Goal: Information Seeking & Learning: Learn about a topic

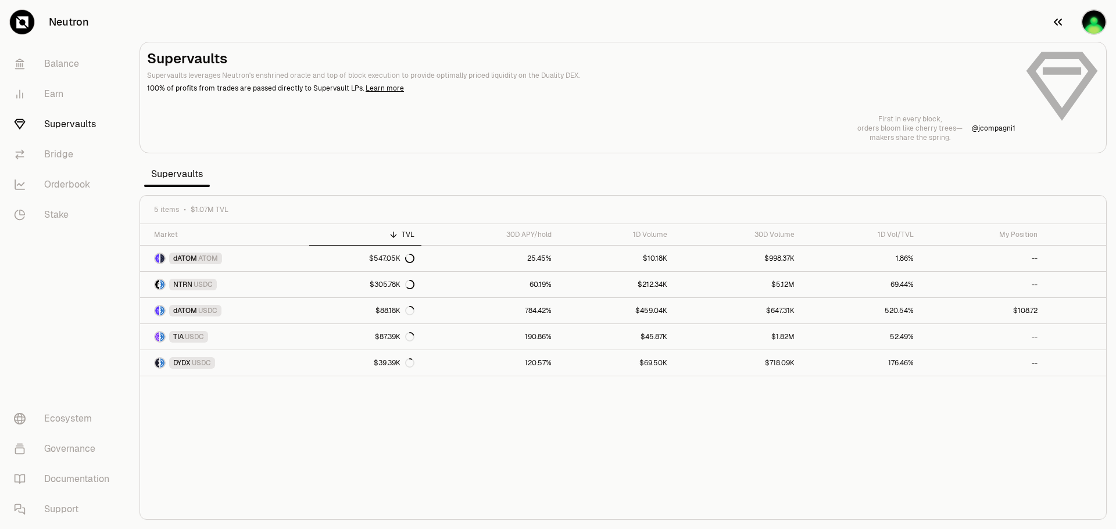
click at [1099, 16] on img "button" at bounding box center [1094, 22] width 26 height 26
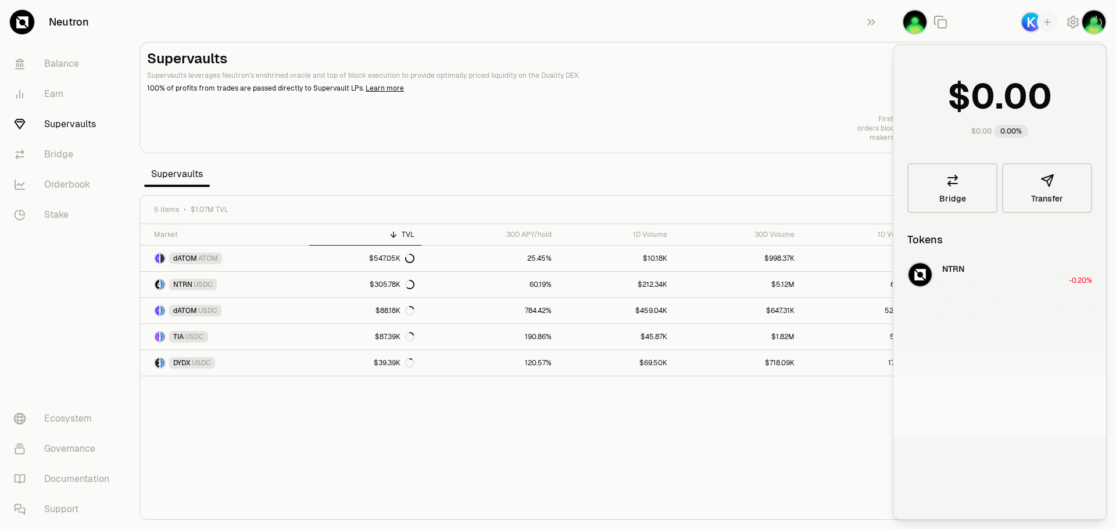
click at [771, 30] on section "Supervaults Supervaults leverages Neutron's enshrined oracle and top of block e…" at bounding box center [623, 264] width 986 height 529
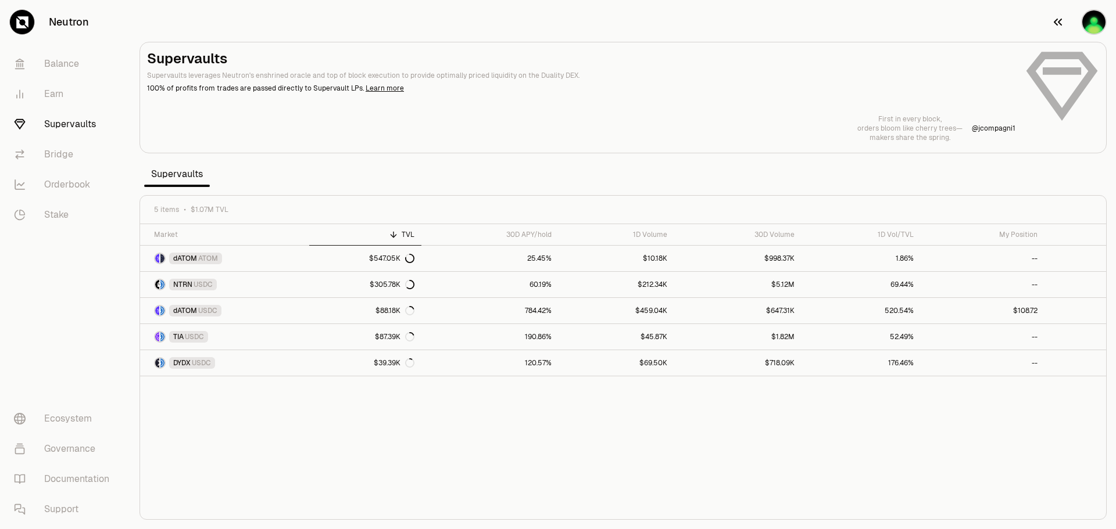
click at [1094, 29] on img "button" at bounding box center [1094, 22] width 26 height 26
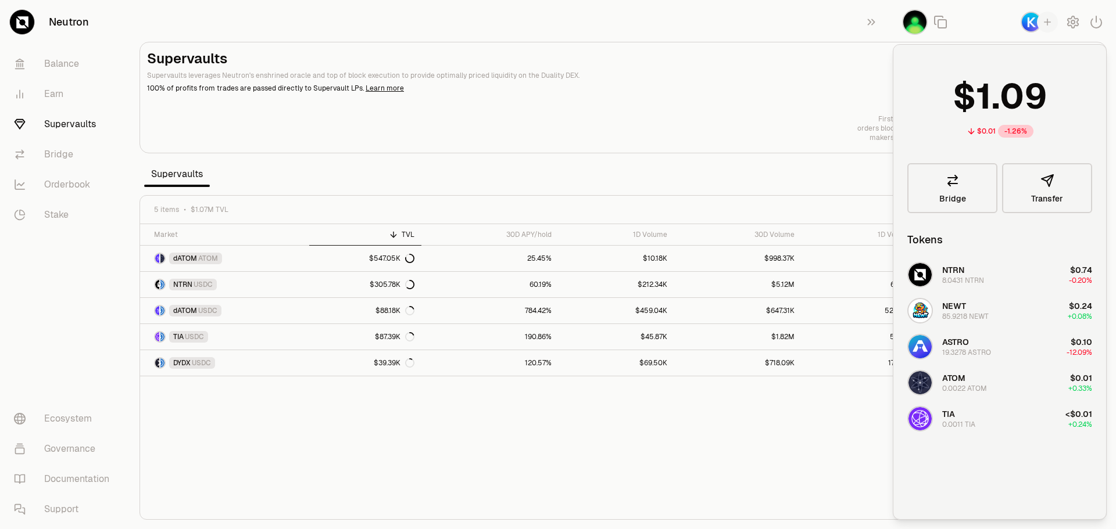
click at [1025, 28] on img "button" at bounding box center [1031, 22] width 21 height 21
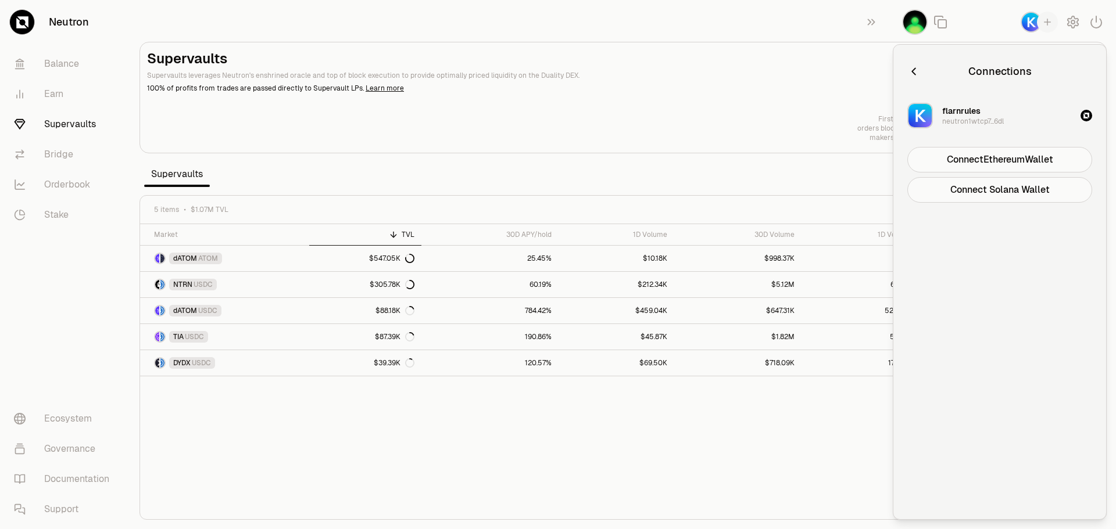
drag, startPoint x: 737, startPoint y: 135, endPoint x: 718, endPoint y: 135, distance: 19.2
click at [735, 135] on div "First in every block, orders bloom like cherry trees— makers share the spring. …" at bounding box center [623, 128] width 952 height 28
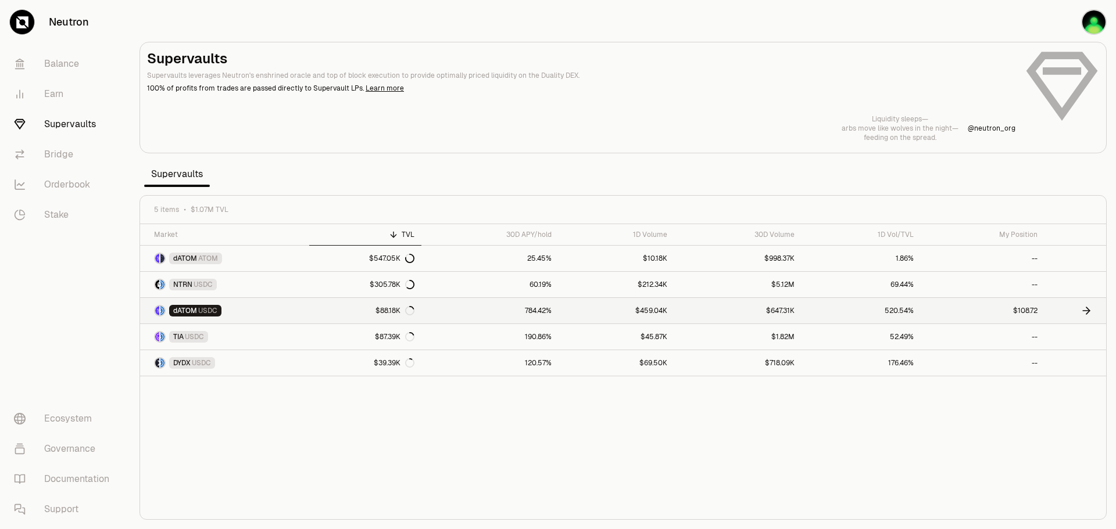
click at [649, 312] on link "$459.04K" at bounding box center [617, 311] width 116 height 26
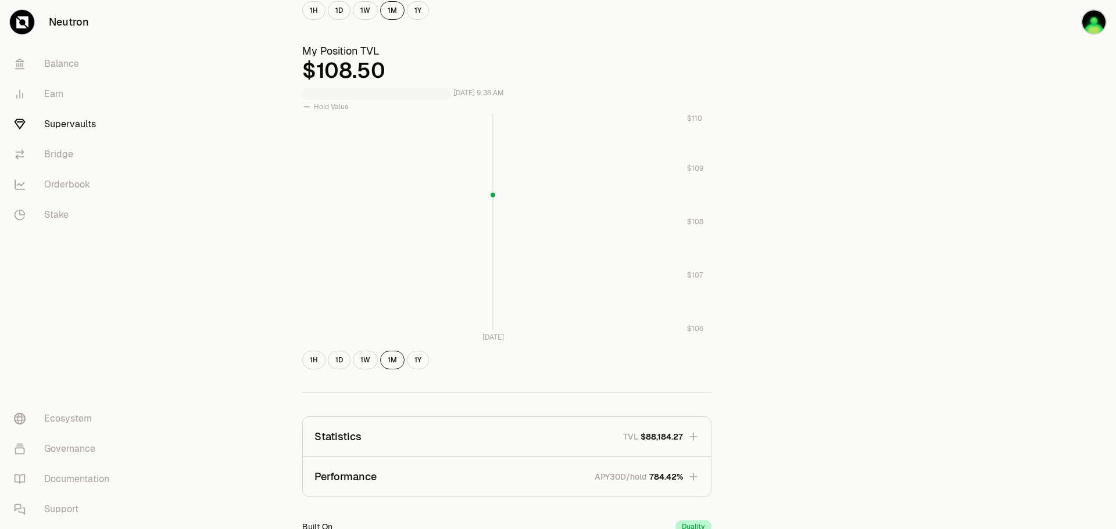
scroll to position [406, 0]
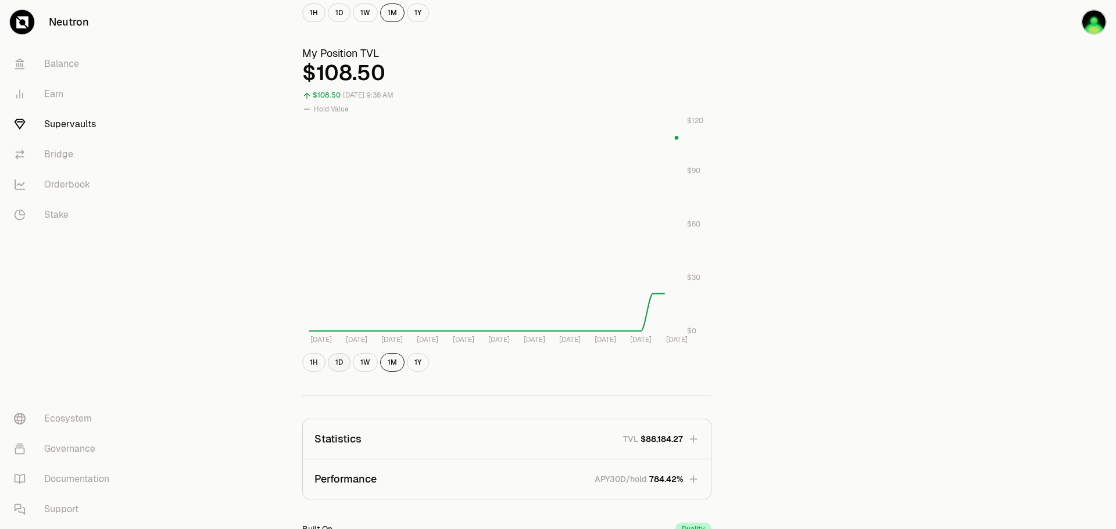
click at [341, 363] on button "1D" at bounding box center [339, 362] width 23 height 19
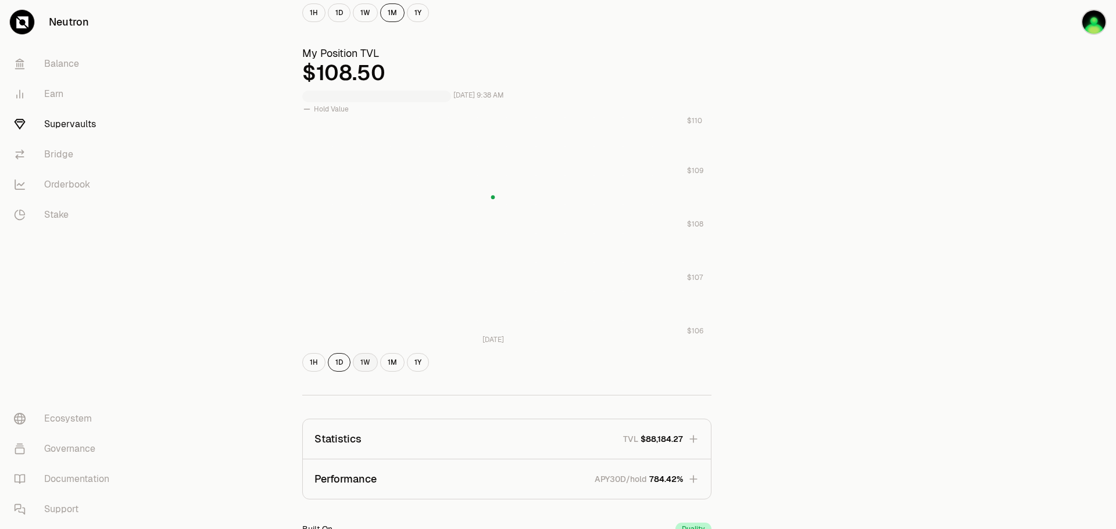
click at [368, 364] on button "1W" at bounding box center [365, 362] width 25 height 19
click at [390, 360] on button "1M" at bounding box center [392, 362] width 24 height 19
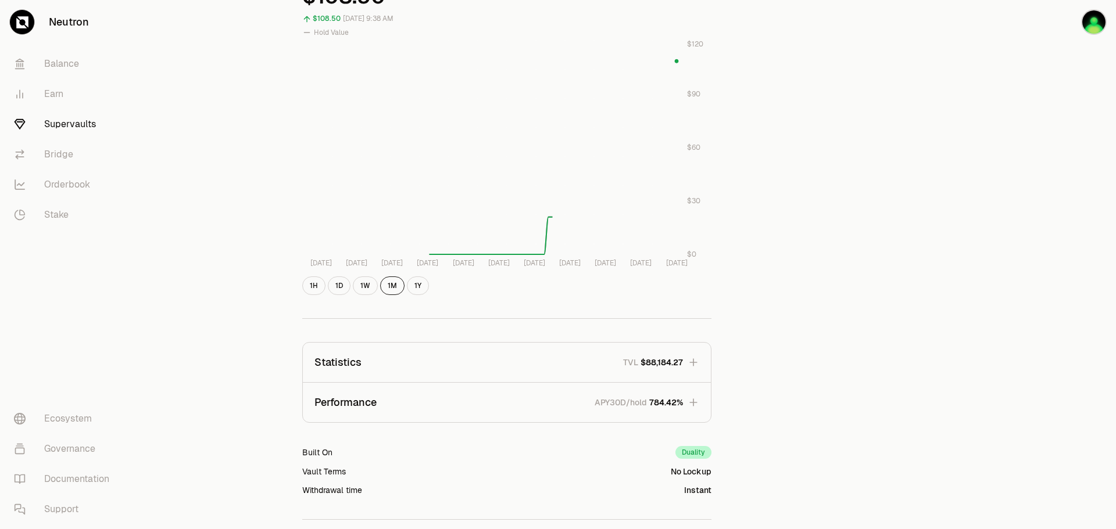
scroll to position [580, 0]
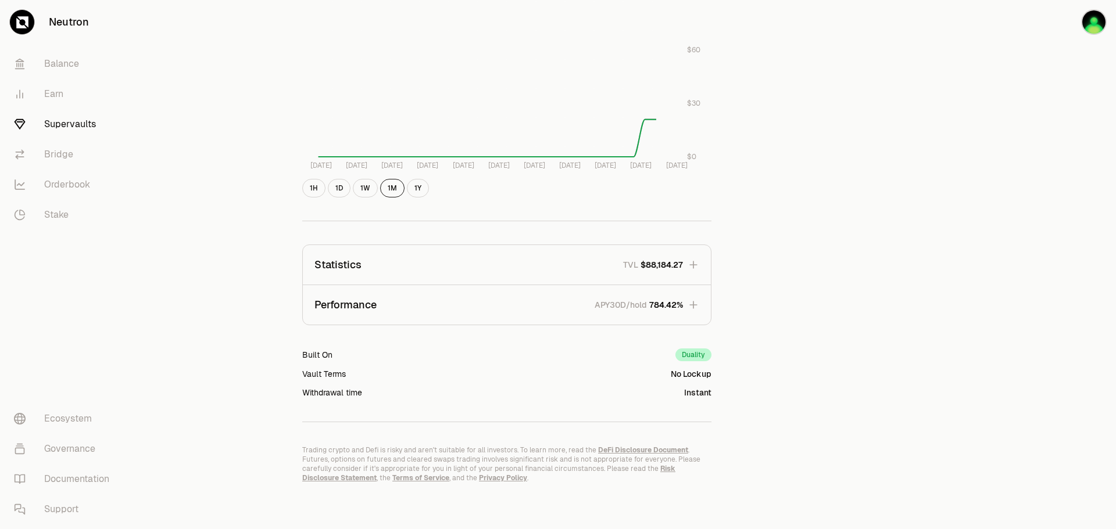
drag, startPoint x: 683, startPoint y: 259, endPoint x: 670, endPoint y: 280, distance: 24.8
click at [683, 259] on button "Statistics TVL $88,184.27" at bounding box center [507, 265] width 408 height 40
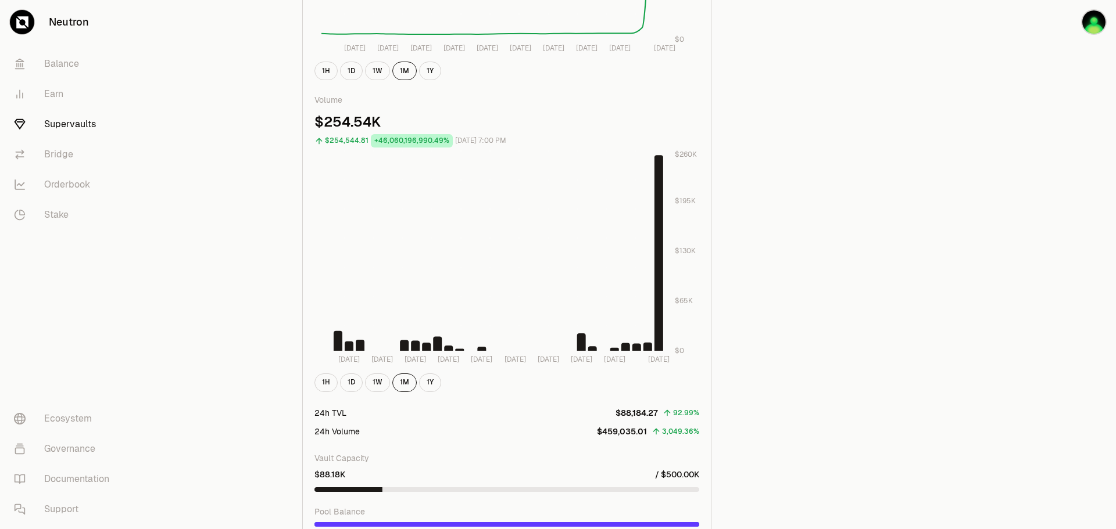
scroll to position [1074, 0]
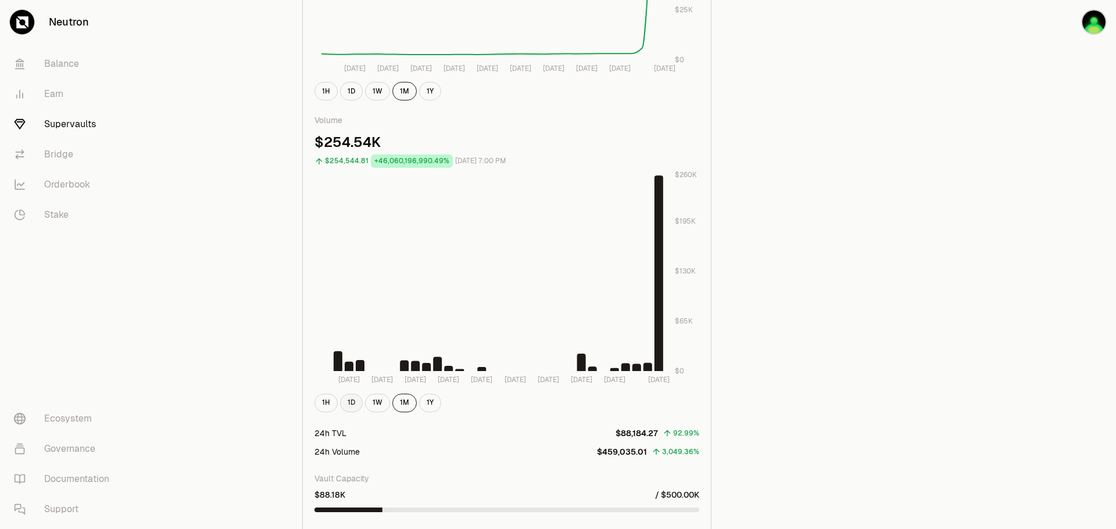
click at [348, 407] on button "1D" at bounding box center [351, 403] width 23 height 19
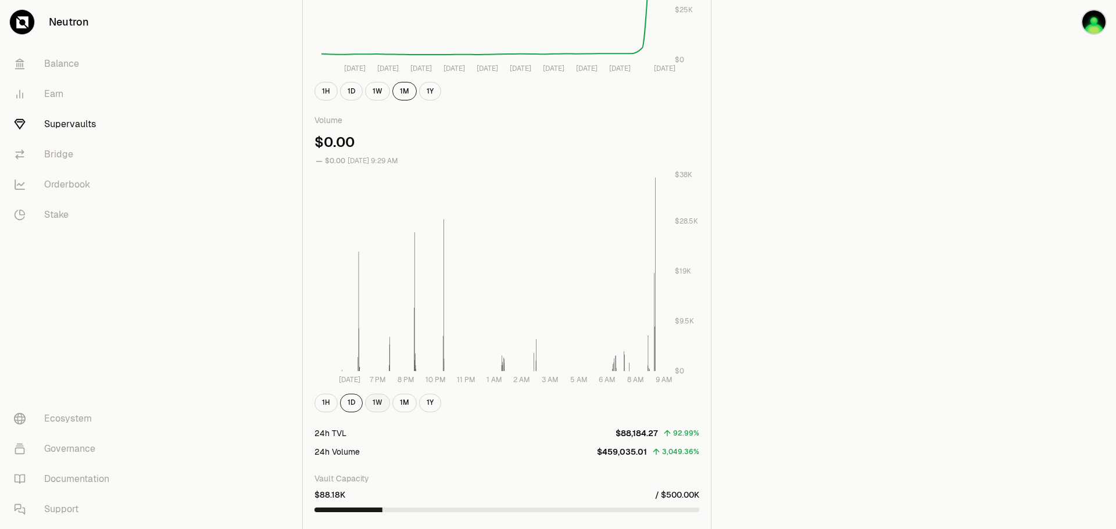
click at [376, 402] on button "1W" at bounding box center [377, 403] width 25 height 19
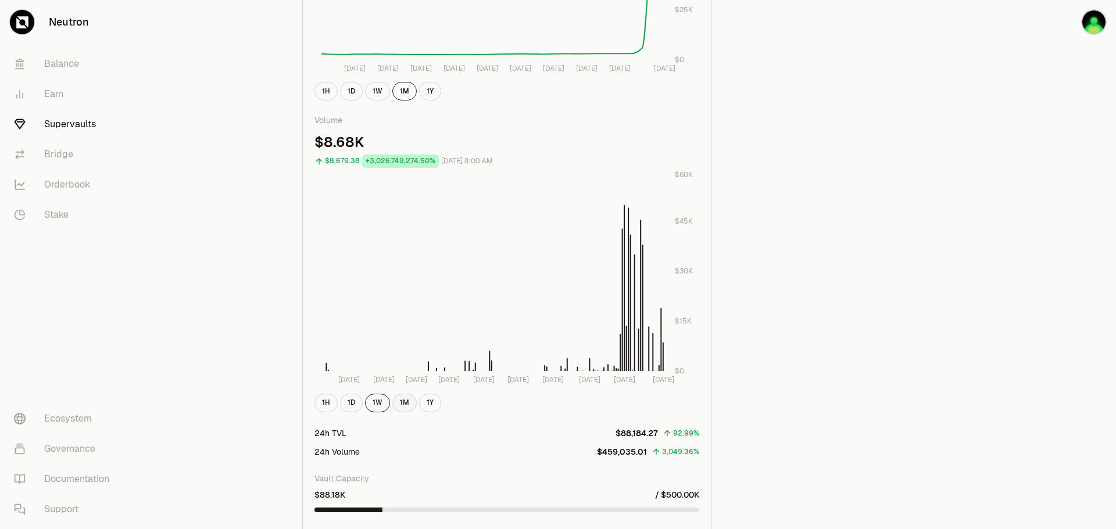
click at [405, 401] on button "1M" at bounding box center [404, 403] width 24 height 19
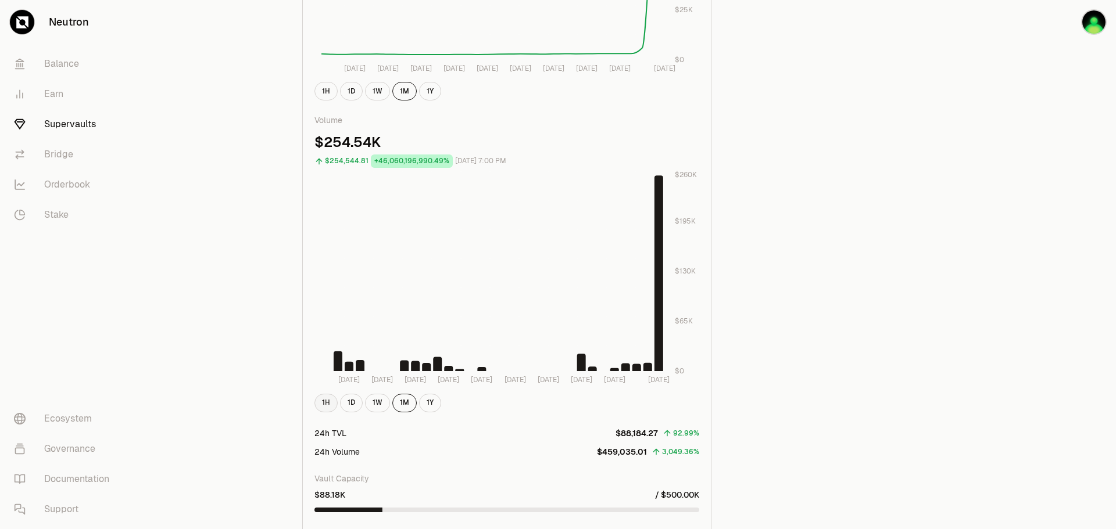
click at [326, 408] on button "1H" at bounding box center [325, 403] width 23 height 19
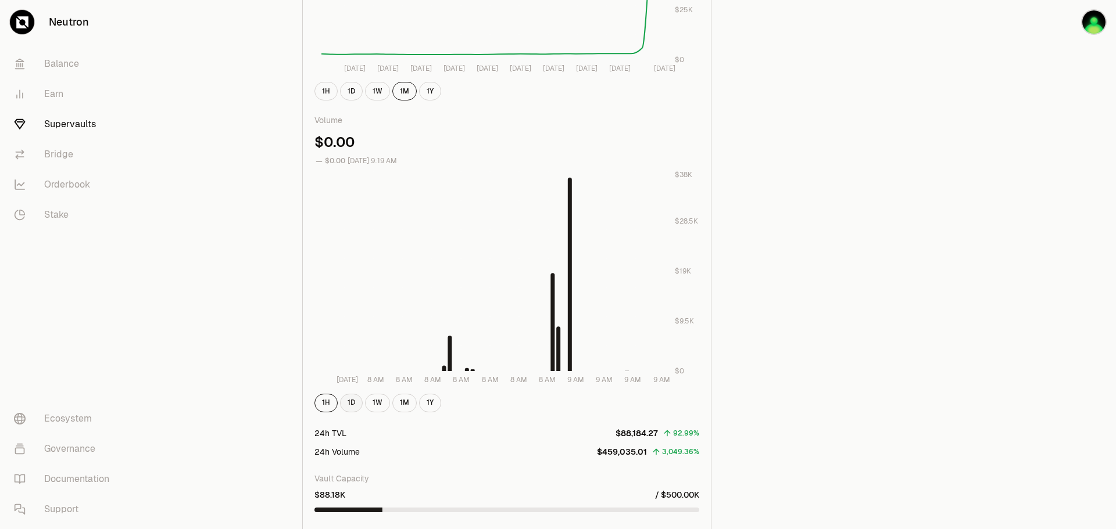
click at [353, 402] on button "1D" at bounding box center [351, 403] width 23 height 19
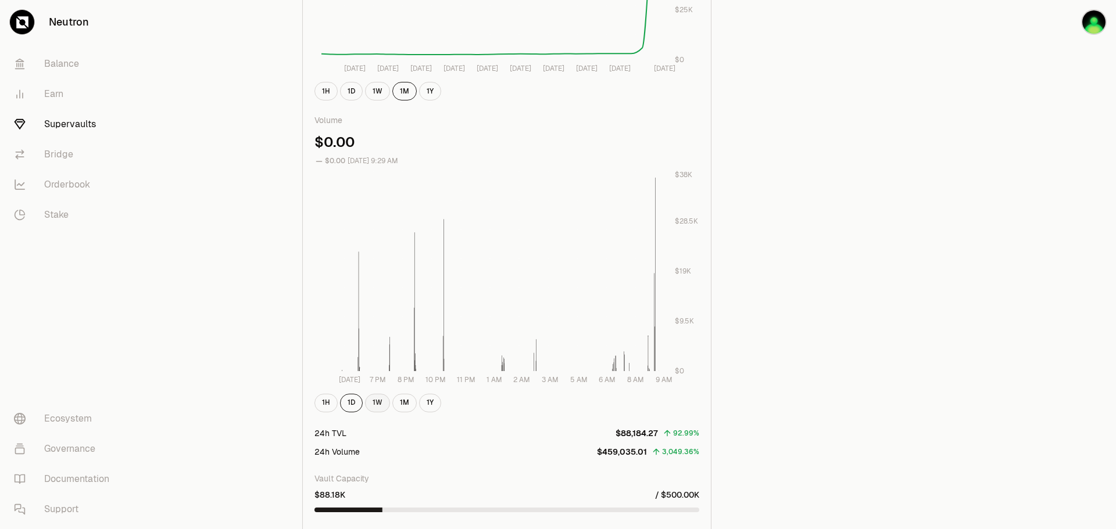
click at [388, 404] on button "1W" at bounding box center [377, 403] width 25 height 19
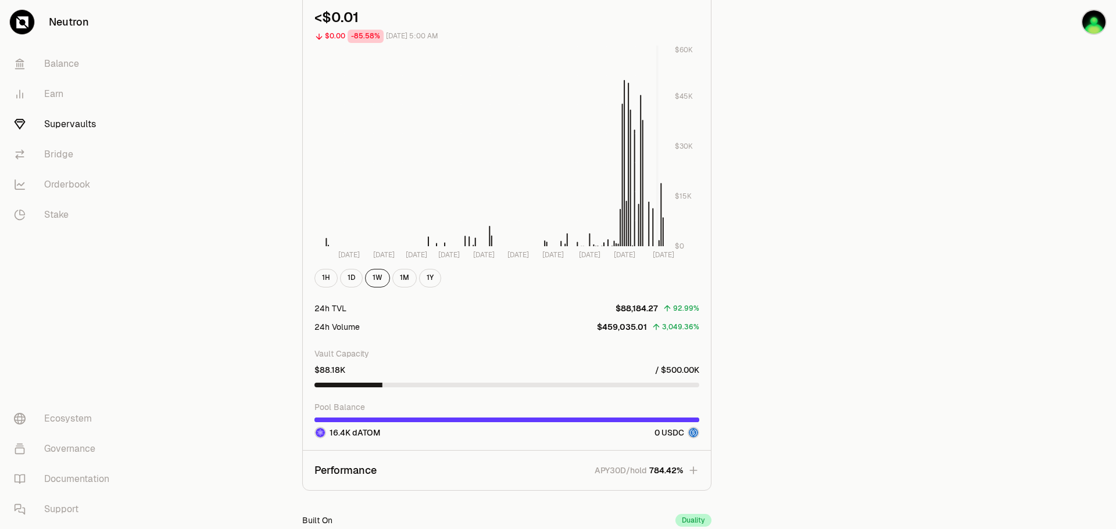
scroll to position [1364, 0]
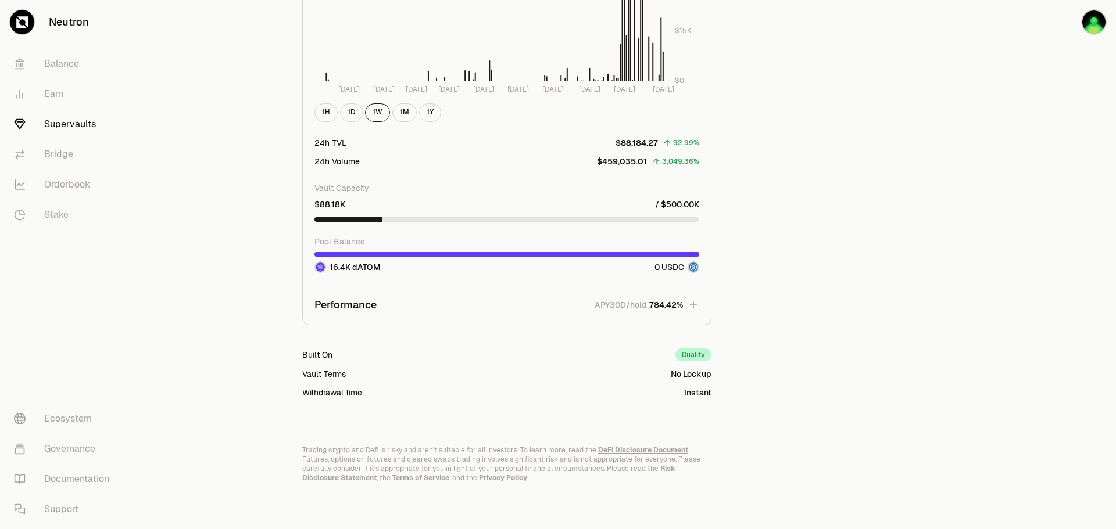
click at [697, 305] on icon "button" at bounding box center [693, 305] width 8 height 8
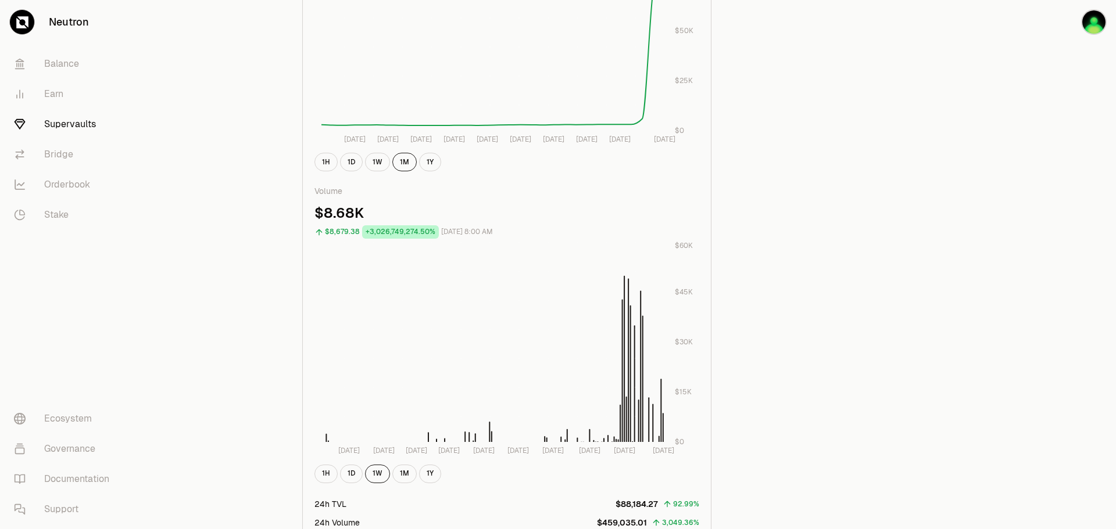
scroll to position [881, 0]
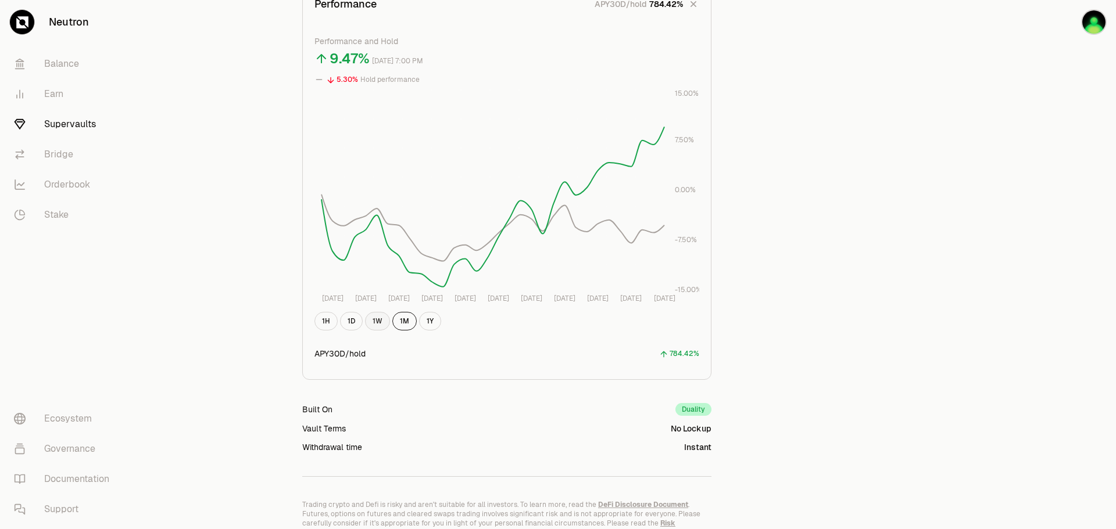
click at [371, 321] on button "1W" at bounding box center [377, 321] width 25 height 19
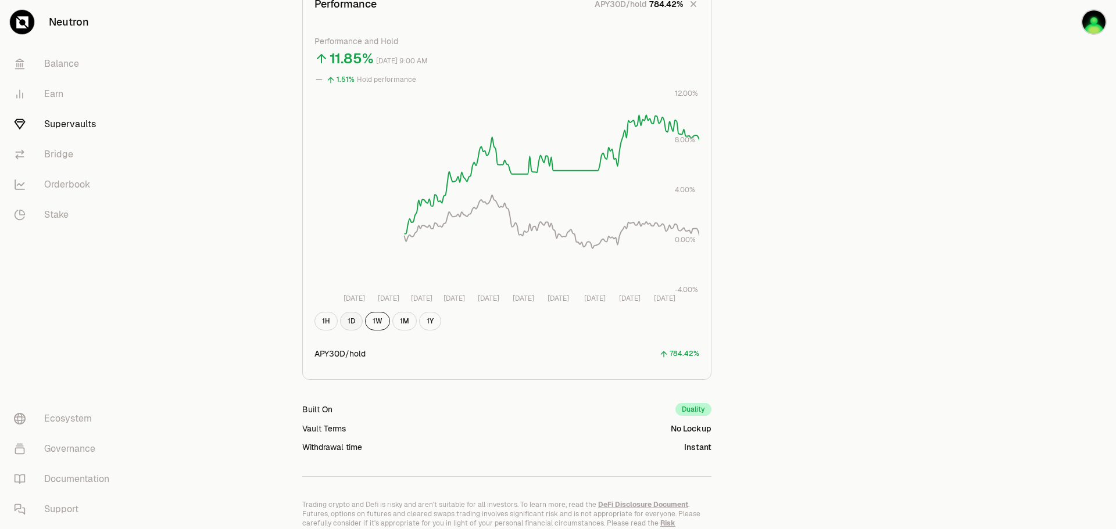
click at [350, 321] on button "1D" at bounding box center [351, 321] width 23 height 19
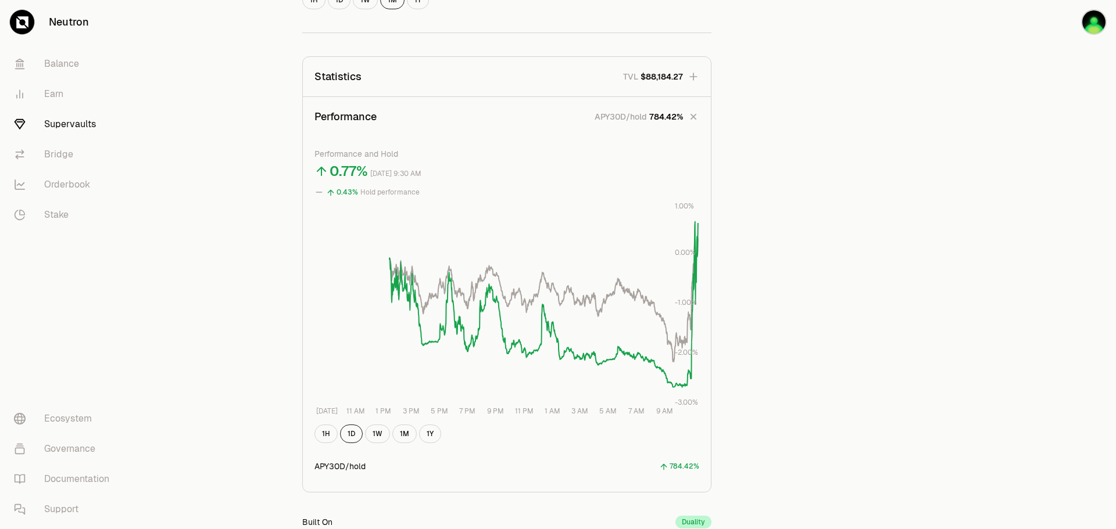
scroll to position [765, 0]
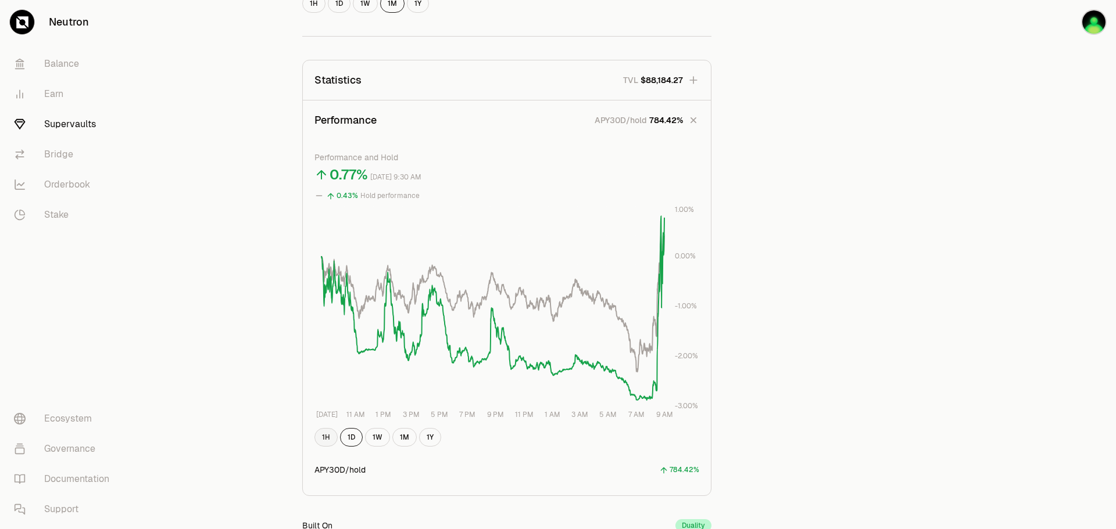
click at [330, 439] on button "1H" at bounding box center [325, 437] width 23 height 19
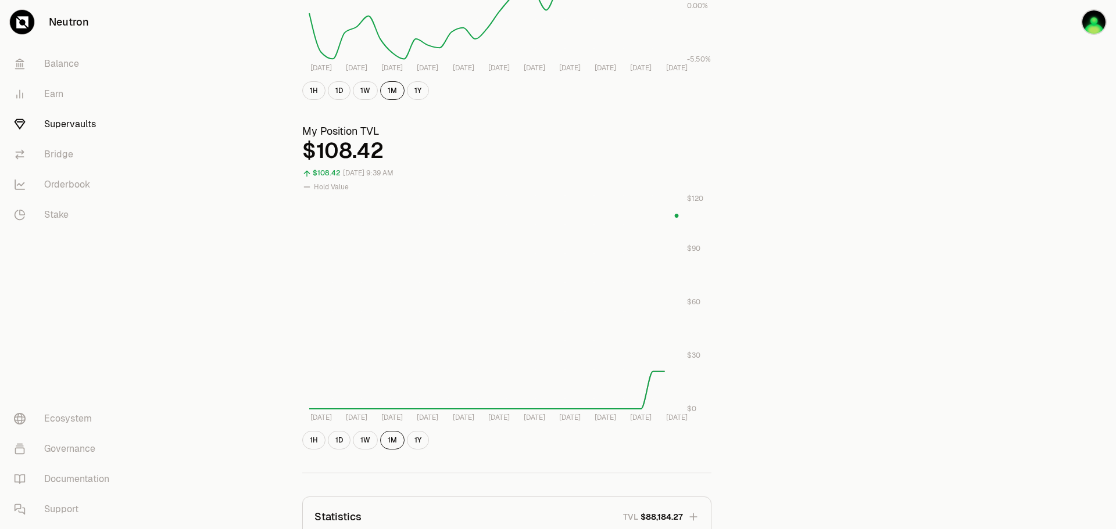
scroll to position [349, 0]
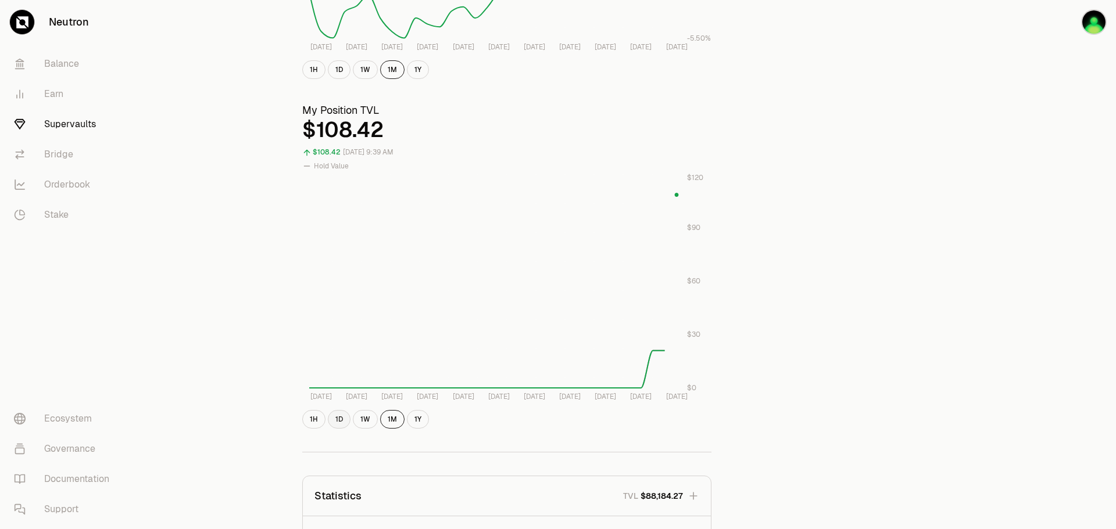
click at [343, 417] on button "1D" at bounding box center [339, 419] width 23 height 19
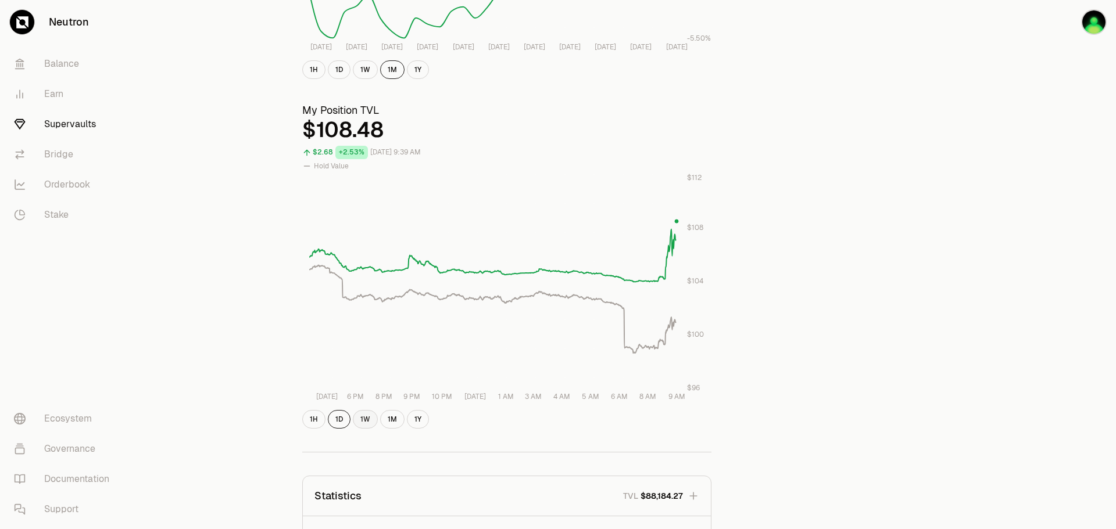
click at [369, 421] on button "1W" at bounding box center [365, 419] width 25 height 19
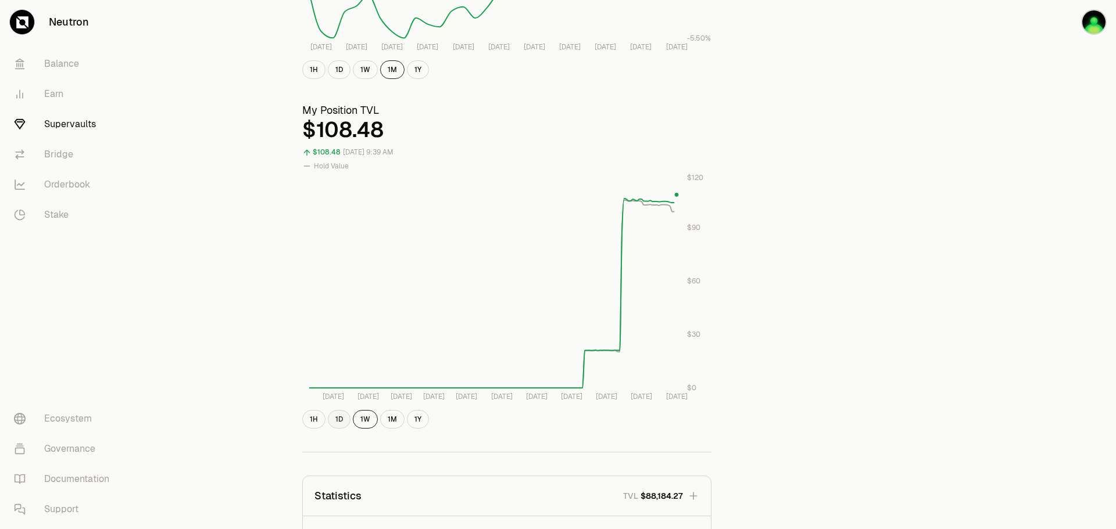
click at [343, 419] on button "1D" at bounding box center [339, 419] width 23 height 19
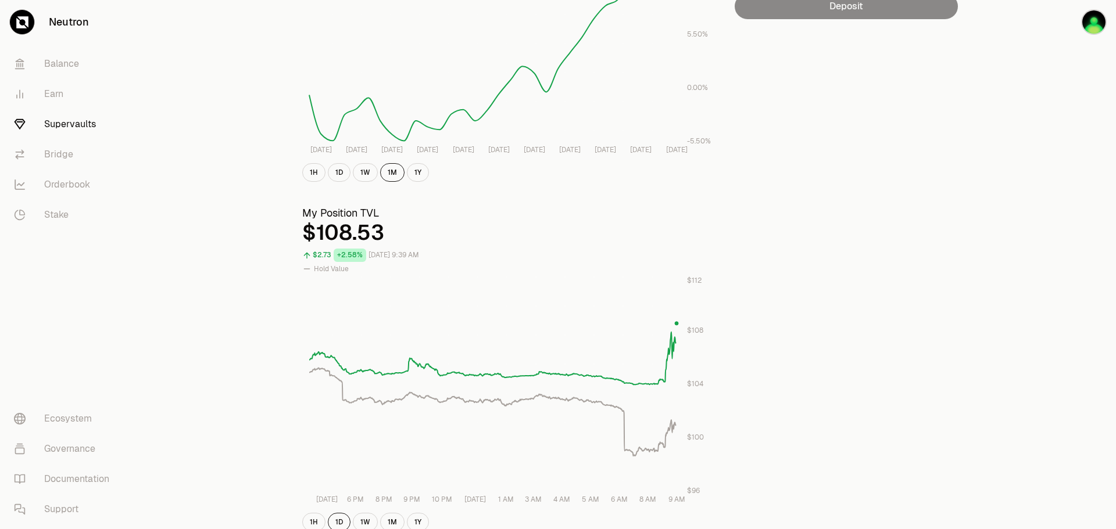
scroll to position [0, 0]
